Goal: Feedback & Contribution: Submit feedback/report problem

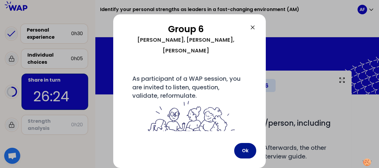
click at [244, 145] on button "Ok" at bounding box center [245, 150] width 22 height 15
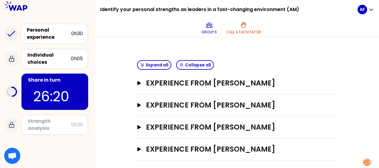
scroll to position [127, 0]
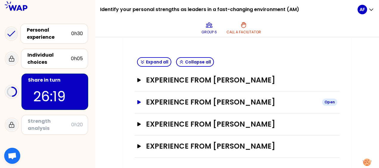
click at [246, 101] on h3 "Experience from [PERSON_NAME]" at bounding box center [231, 102] width 171 height 10
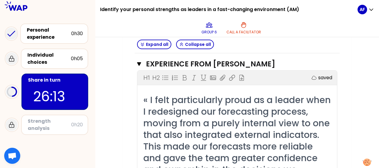
scroll to position [169, 0]
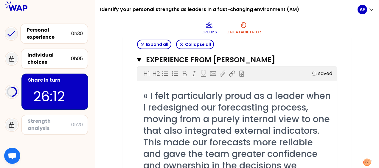
click at [201, 103] on span "« I felt particularly proud as a leader when I redesigned our forecasting proce…" at bounding box center [238, 136] width 190 height 94
click at [150, 94] on span "« I felt particularly proud as a leader when I redesigned our forecasting proce…" at bounding box center [238, 136] width 190 height 94
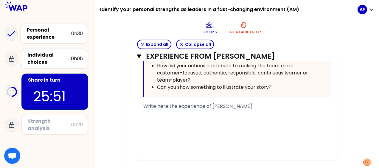
scroll to position [430, 0]
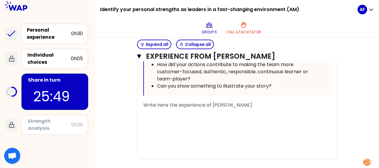
click at [178, 112] on div "﻿" at bounding box center [237, 112] width 188 height 7
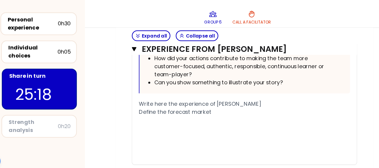
drag, startPoint x: 214, startPoint y: 111, endPoint x: 143, endPoint y: 111, distance: 70.6
click at [143, 111] on div "Define the forecast market" at bounding box center [237, 112] width 188 height 7
click at [212, 111] on span "Mieux prevoir le marche en foction des differentes" at bounding box center [202, 112] width 118 height 7
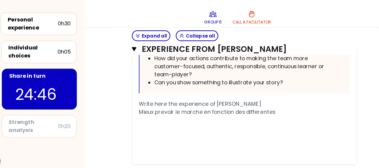
click at [274, 110] on div "Mieux prevoir le marche en fonction des differentes" at bounding box center [237, 112] width 188 height 7
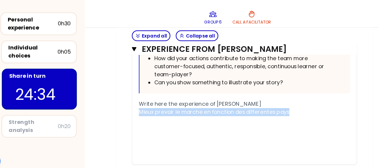
drag, startPoint x: 290, startPoint y: 112, endPoint x: 142, endPoint y: 112, distance: 147.4
copy span "Mieux prevoir le marche en fonction des differentes pays"
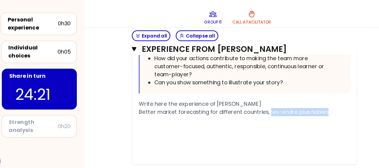
drag, startPoint x: 314, startPoint y: 109, endPoint x: 258, endPoint y: 109, distance: 56.0
click at [258, 109] on div "Better market forecasting for different countries, les rendre plus fiables" at bounding box center [237, 112] width 188 height 7
copy span "les rendre plus fiables"
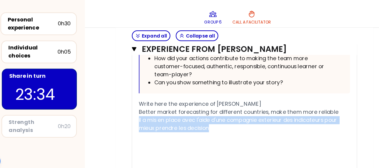
drag, startPoint x: 217, startPoint y: 125, endPoint x: 134, endPoint y: 118, distance: 83.3
copy span "il a mis en place avec l'aide d'une compagnie exterieur des indicateurs pour mi…"
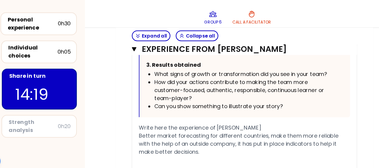
scroll to position [453, 0]
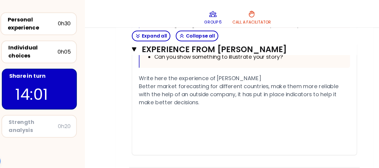
click at [299, 96] on span "with the help of an outside company, it has put in place indicators to help it …" at bounding box center [231, 100] width 177 height 14
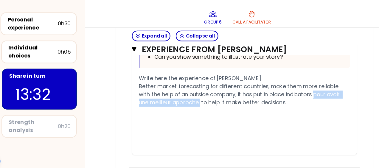
drag, startPoint x: 301, startPoint y: 94, endPoint x: 198, endPoint y: 103, distance: 103.7
click at [198, 103] on span "with the help of an outside company, it has put in place indicators pour avoir …" at bounding box center [233, 100] width 180 height 14
copy span "pour avoir une meilleur approche,"
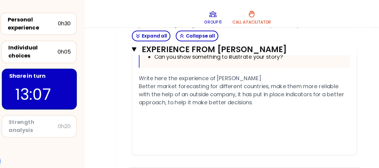
click at [233, 91] on span "Better market forecasting for different countries, make them more reliable" at bounding box center [231, 89] width 177 height 7
click at [258, 88] on span "Better market forecasting for different countries, make them more reliable" at bounding box center [231, 89] width 177 height 7
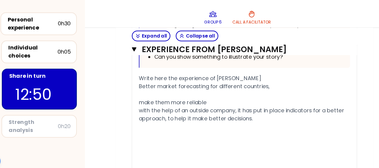
click at [168, 93] on div "﻿" at bounding box center [237, 96] width 188 height 7
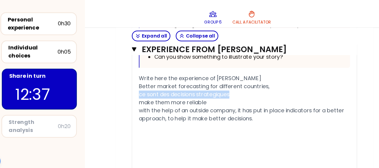
drag, startPoint x: 228, startPoint y: 95, endPoint x: 142, endPoint y: 95, distance: 86.3
copy span "ce sont des decisions strategiques"
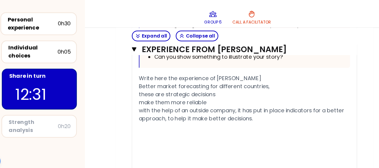
click at [143, 103] on span "make them more reliable" at bounding box center [173, 103] width 60 height 7
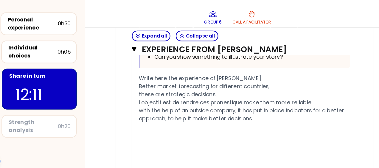
click at [143, 103] on span "l'objectif est de rendre ces pronestique make them more reliable" at bounding box center [219, 103] width 153 height 7
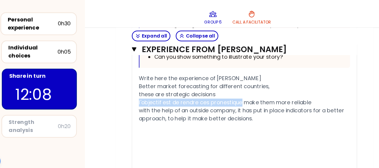
drag, startPoint x: 235, startPoint y: 99, endPoint x: 142, endPoint y: 104, distance: 93.3
copy span "l'objectif est de rendre ces pronestique"
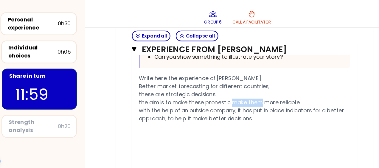
drag, startPoint x: 227, startPoint y: 102, endPoint x: 253, endPoint y: 102, distance: 25.6
click at [253, 102] on span "the aim is to make these pronestic make them more reliable" at bounding box center [214, 103] width 143 height 7
click at [253, 118] on div "with the help of an outside company, it has put in place indicators for a bette…" at bounding box center [237, 114] width 188 height 14
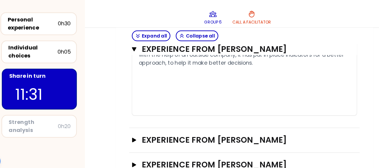
scroll to position [514, 0]
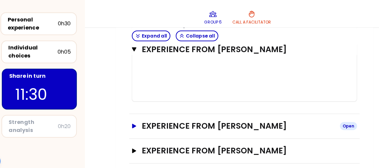
click at [138, 123] on icon "button" at bounding box center [139, 124] width 4 height 4
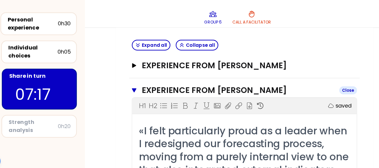
scroll to position [135, 0]
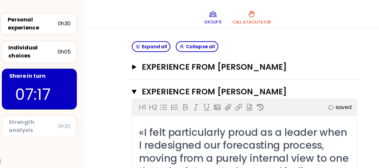
click at [230, 124] on span "«I felt particularly proud as a leader when I redesigned our forecasting proces…" at bounding box center [237, 171] width 189 height 94
click at [138, 97] on button "Experience from [PERSON_NAME] Close" at bounding box center [237, 94] width 200 height 10
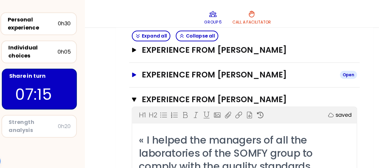
scroll to position [154, 0]
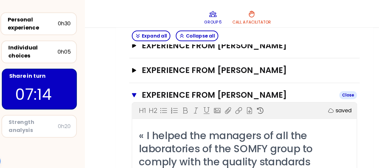
click at [139, 97] on icon "button" at bounding box center [139, 97] width 4 height 4
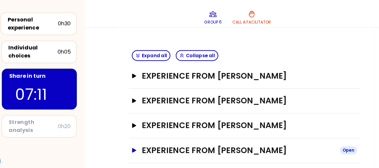
click at [141, 148] on button "Experience from [PERSON_NAME] Open" at bounding box center [237, 146] width 200 height 10
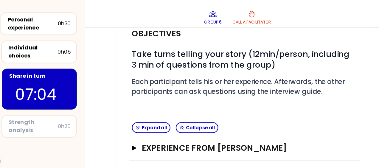
scroll to position [0, 0]
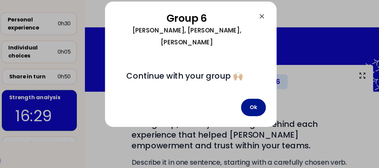
click at [245, 101] on button "Ok" at bounding box center [245, 108] width 22 height 15
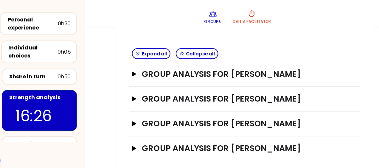
scroll to position [242, 0]
click at [140, 74] on button "Group analysis for [PERSON_NAME] Open" at bounding box center [237, 79] width 200 height 10
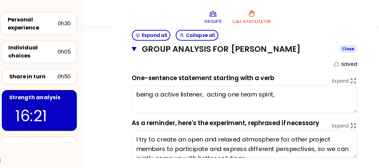
scroll to position [254, 0]
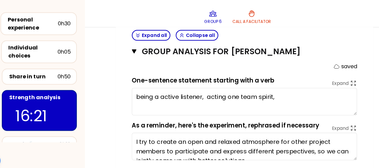
click at [275, 101] on textarea "being a active listener, acting one team spirit," at bounding box center [237, 103] width 200 height 24
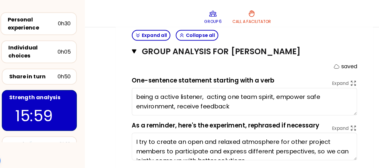
type textarea "being an active listener, acting one team spirit, empower safe environment, rec…"
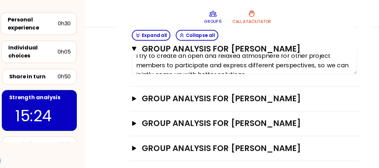
scroll to position [334, 0]
click at [140, 99] on icon "button" at bounding box center [139, 101] width 5 height 4
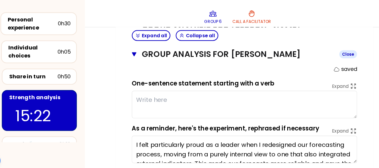
scroll to position [373, 0]
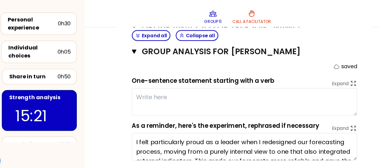
click at [205, 100] on textarea at bounding box center [237, 103] width 200 height 24
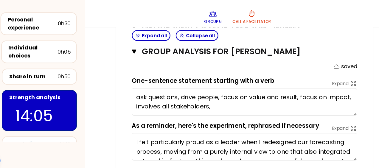
click at [302, 104] on textarea "ask questions, drive people, focus on value and result, focus on impact, involv…" at bounding box center [237, 103] width 200 height 24
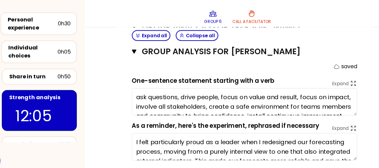
type textarea "ask questions, drive people, focus on value and result, focus on impact, involv…"
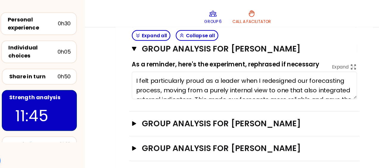
scroll to position [434, 0]
click at [137, 121] on icon "button" at bounding box center [139, 123] width 5 height 4
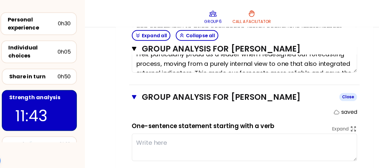
scroll to position [461, 0]
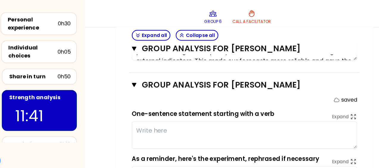
click at [193, 130] on textarea at bounding box center [237, 133] width 200 height 24
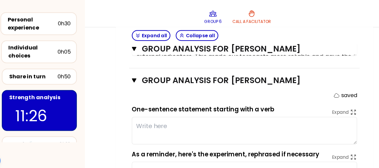
scroll to position [466, 0]
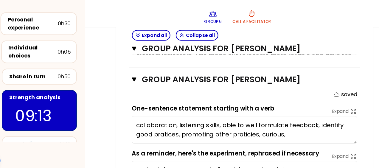
drag, startPoint x: 273, startPoint y: 131, endPoint x: 252, endPoint y: 133, distance: 20.6
click at [252, 133] on textarea "collaboration, listening skills, able to well formulate feedback, identify good…" at bounding box center [237, 128] width 200 height 24
click at [277, 132] on textarea "collaboration, listening skills, able to well formulate feedback, identify good…" at bounding box center [237, 128] width 200 height 24
click at [253, 130] on textarea "collaboration, listening skills, able to well formulate feedback, identify good…" at bounding box center [237, 128] width 200 height 24
click at [275, 131] on textarea "collaboration, listening skills, able to well formulate feedback, identify good…" at bounding box center [237, 128] width 200 height 24
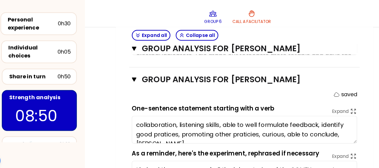
scroll to position [4, 0]
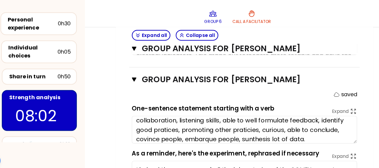
click at [242, 134] on textarea "collaboration, listening skills, able to well formulate feedback, identify good…" at bounding box center [237, 128] width 200 height 24
click at [294, 134] on textarea "collaboration, listening skills, able to well formulate feedback, identify good…" at bounding box center [237, 128] width 200 height 24
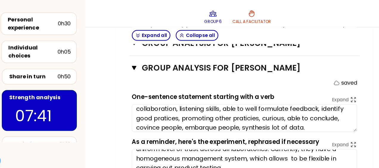
scroll to position [0, 0]
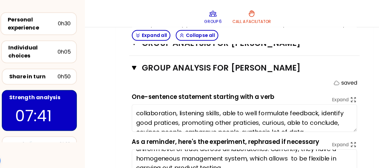
drag, startPoint x: 179, startPoint y: 106, endPoint x: 198, endPoint y: 105, distance: 19.4
click at [198, 106] on textarea "collaboration, listening skills, able to well formulate feedback, identify good…" at bounding box center [237, 118] width 200 height 24
type textarea "collaboration, listening skills, able to well formulate feedback, identify good…"
click at [139, 71] on icon "button" at bounding box center [139, 73] width 4 height 4
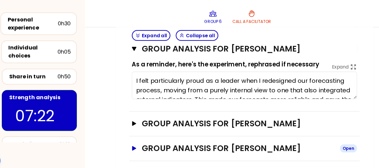
click at [140, 143] on icon "button" at bounding box center [139, 145] width 4 height 4
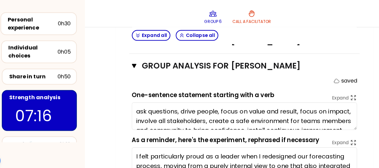
scroll to position [357, 0]
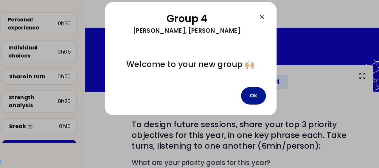
click at [244, 93] on button "Ok" at bounding box center [245, 97] width 22 height 15
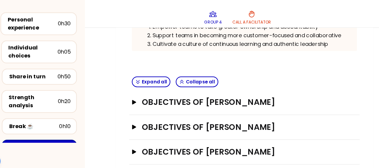
scroll to position [167, 0]
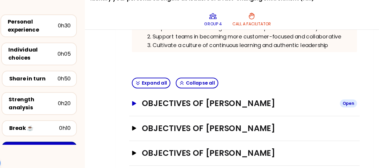
click at [140, 104] on button "Objectives of [PERSON_NAME] Open" at bounding box center [237, 103] width 200 height 10
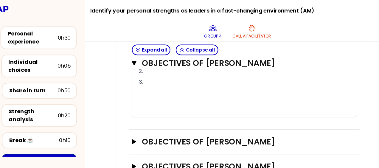
scroll to position [403, 0]
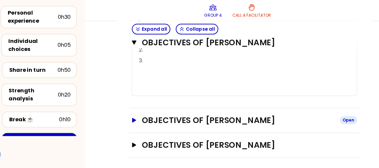
click at [141, 124] on icon "button" at bounding box center [139, 125] width 5 height 4
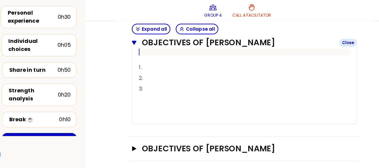
scroll to position [639, 0]
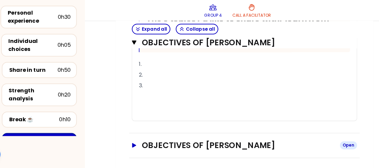
click at [139, 146] on icon "button" at bounding box center [139, 148] width 5 height 4
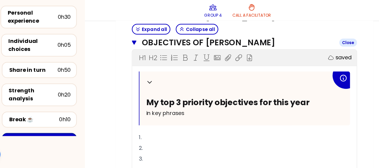
scroll to position [731, 0]
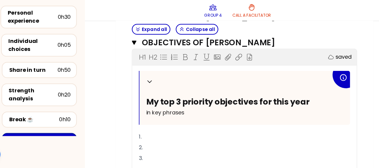
click at [151, 139] on p "1." at bounding box center [237, 140] width 188 height 10
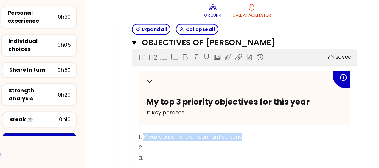
drag, startPoint x: 242, startPoint y: 135, endPoint x: 148, endPoint y: 134, distance: 94.1
click at [148, 135] on p "1. Mieux convaincre en donnant du sens" at bounding box center [237, 140] width 188 height 10
copy span "Mieux convaincre en donnant du sens"
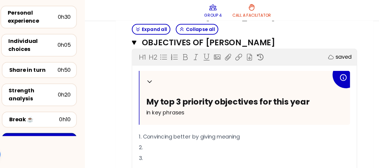
click at [157, 145] on p "2." at bounding box center [237, 150] width 188 height 10
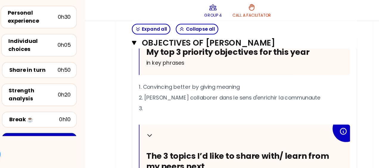
click at [224, 102] on span "2. [PERSON_NAME] collaborer dans le sens d'enrichir la communaute" at bounding box center [223, 105] width 161 height 7
click at [281, 101] on p "2. [PERSON_NAME] collaborer dans le sens enrichir la communaute" at bounding box center [237, 106] width 188 height 10
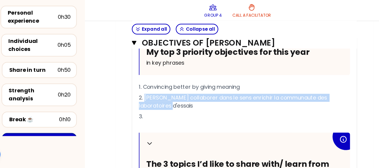
drag, startPoint x: 166, startPoint y: 111, endPoint x: 148, endPoint y: 103, distance: 19.6
click at [148, 103] on p "2. [PERSON_NAME] collaborer dans le sens enrichir la communaute des laboratoire…" at bounding box center [237, 109] width 188 height 17
copy span "[PERSON_NAME] collaborer dans le sens enrichir la communaute des laboratoires d…"
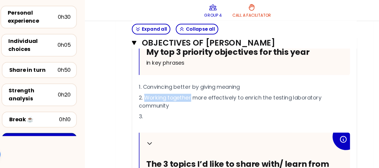
drag, startPoint x: 190, startPoint y: 102, endPoint x: 149, endPoint y: 104, distance: 40.8
click at [149, 104] on span "2. Working together more effectively to enrich the testing laboratory community" at bounding box center [224, 109] width 163 height 14
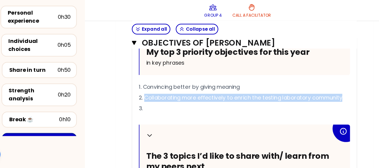
drag, startPoint x: 327, startPoint y: 102, endPoint x: 149, endPoint y: 103, distance: 178.9
click at [149, 103] on p "2. Collaborating more effectively to enrich the testing laboratory community" at bounding box center [237, 106] width 188 height 10
copy span "Collaborating more effectively to enrich the testing laboratory community"
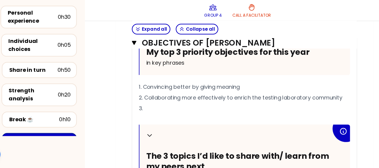
click at [281, 112] on p "3." at bounding box center [237, 115] width 188 height 10
click at [295, 102] on span "2. Collaborating more effectively to enrich the testing laboratory community" at bounding box center [233, 105] width 181 height 7
click at [168, 110] on p "3." at bounding box center [237, 115] width 188 height 10
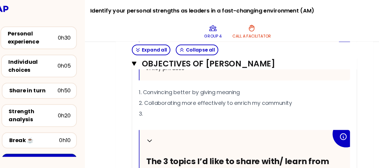
scroll to position [804, 0]
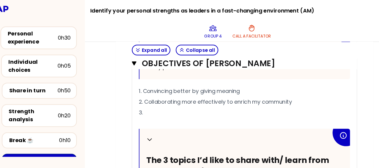
click at [181, 94] on span "2. Collaborating more effectively to enrich my community" at bounding box center [211, 90] width 136 height 7
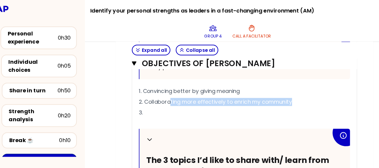
drag, startPoint x: 287, startPoint y: 97, endPoint x: 171, endPoint y: 97, distance: 116.1
click at [171, 95] on p "2. Collaborating more effectively to enrich my community" at bounding box center [237, 91] width 188 height 10
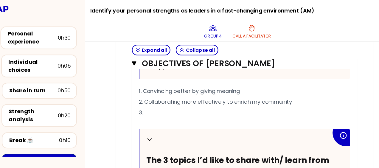
click at [152, 101] on p "3." at bounding box center [237, 100] width 188 height 10
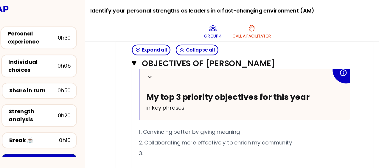
scroll to position [791, 0]
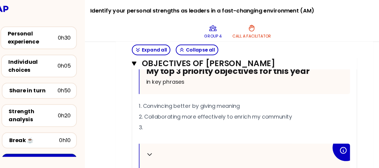
click at [154, 118] on p "3." at bounding box center [237, 114] width 188 height 10
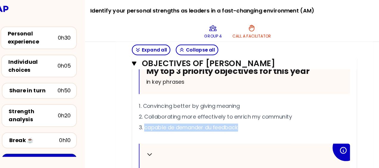
drag, startPoint x: 242, startPoint y: 120, endPoint x: 149, endPoint y: 118, distance: 93.2
click at [149, 118] on p "3. capable de demander du feedback" at bounding box center [237, 114] width 188 height 10
copy span "capable de demander du feedback"
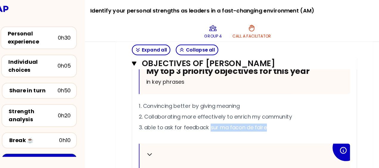
drag, startPoint x: 259, startPoint y: 119, endPoint x: 206, endPoint y: 118, distance: 53.0
click at [206, 118] on p "3. able to ask for feedback sur ma facon de faire" at bounding box center [237, 114] width 188 height 10
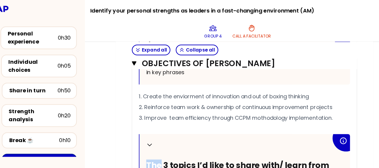
scroll to position [550, 0]
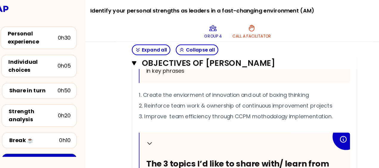
drag, startPoint x: 281, startPoint y: 80, endPoint x: 344, endPoint y: 62, distance: 65.8
click at [344, 62] on div "My group number: 4 Objectives # To design future sessions, share your top 3 pri…" at bounding box center [237, 19] width 229 height 996
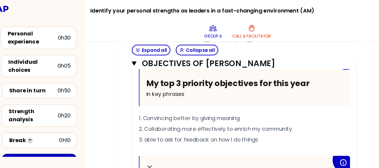
scroll to position [794, 0]
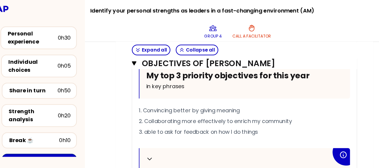
click at [244, 103] on p "1. Convincing better by giving meaning" at bounding box center [237, 98] width 188 height 10
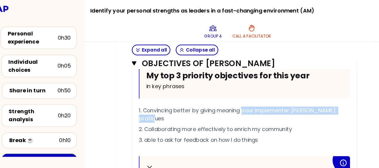
drag, startPoint x: 238, startPoint y: 103, endPoint x: 337, endPoint y: 107, distance: 99.5
click at [337, 107] on div "Objectives of [PERSON_NAME] Close H1 H2 Export saved Collapse My top 3 priority…" at bounding box center [237, 136] width 205 height 266
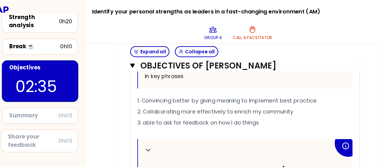
scroll to position [80, 0]
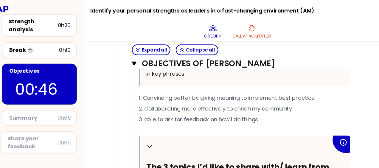
click at [256, 111] on p "3. able to ask for feedback on how I do things" at bounding box center [237, 107] width 188 height 10
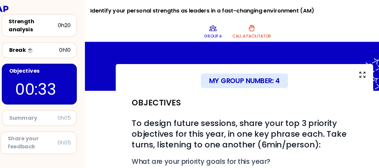
scroll to position [0, 0]
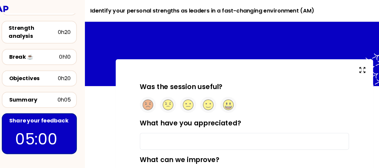
scroll to position [74, 0]
click at [188, 95] on icon at bounding box center [186, 93] width 9 height 9
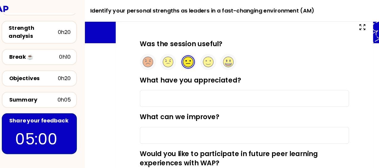
scroll to position [38, 0]
click at [227, 86] on input "What have you appreciated?" at bounding box center [237, 87] width 186 height 15
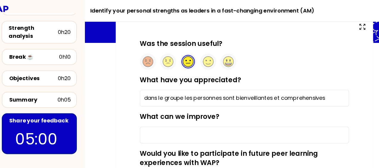
drag, startPoint x: 314, startPoint y: 87, endPoint x: 145, endPoint y: 88, distance: 169.1
click at [145, 88] on input "dans le groupe les personnes sont bienveillantes et comprehensives" at bounding box center [237, 87] width 186 height 15
paste input "the people in the group are caring and understanding"
type input "the people in the group are caring and understanding"
click at [187, 114] on input "What can we improve?" at bounding box center [237, 120] width 186 height 15
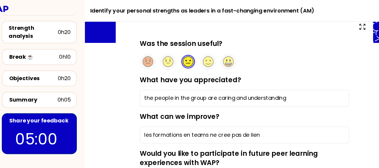
drag, startPoint x: 262, startPoint y: 121, endPoint x: 143, endPoint y: 121, distance: 119.1
click at [143, 121] on div "Was the session useful? What have you appreciated? the people in the group are …" at bounding box center [237, 119] width 205 height 168
paste input "team training does not create a link"
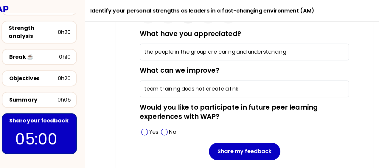
scroll to position [81, 0]
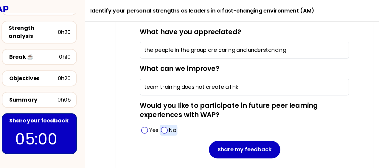
type input "team training does not create a link"
click at [171, 117] on p "No" at bounding box center [173, 115] width 6 height 7
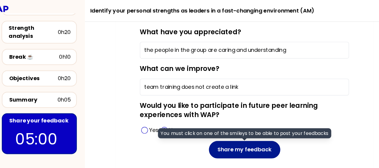
click at [232, 129] on button "Share my feedback" at bounding box center [236, 132] width 63 height 15
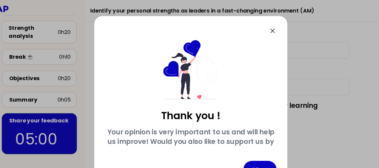
click at [266, 28] on icon at bounding box center [261, 27] width 7 height 7
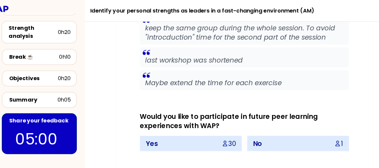
scroll to position [1347, 0]
